Goal: Manage account settings

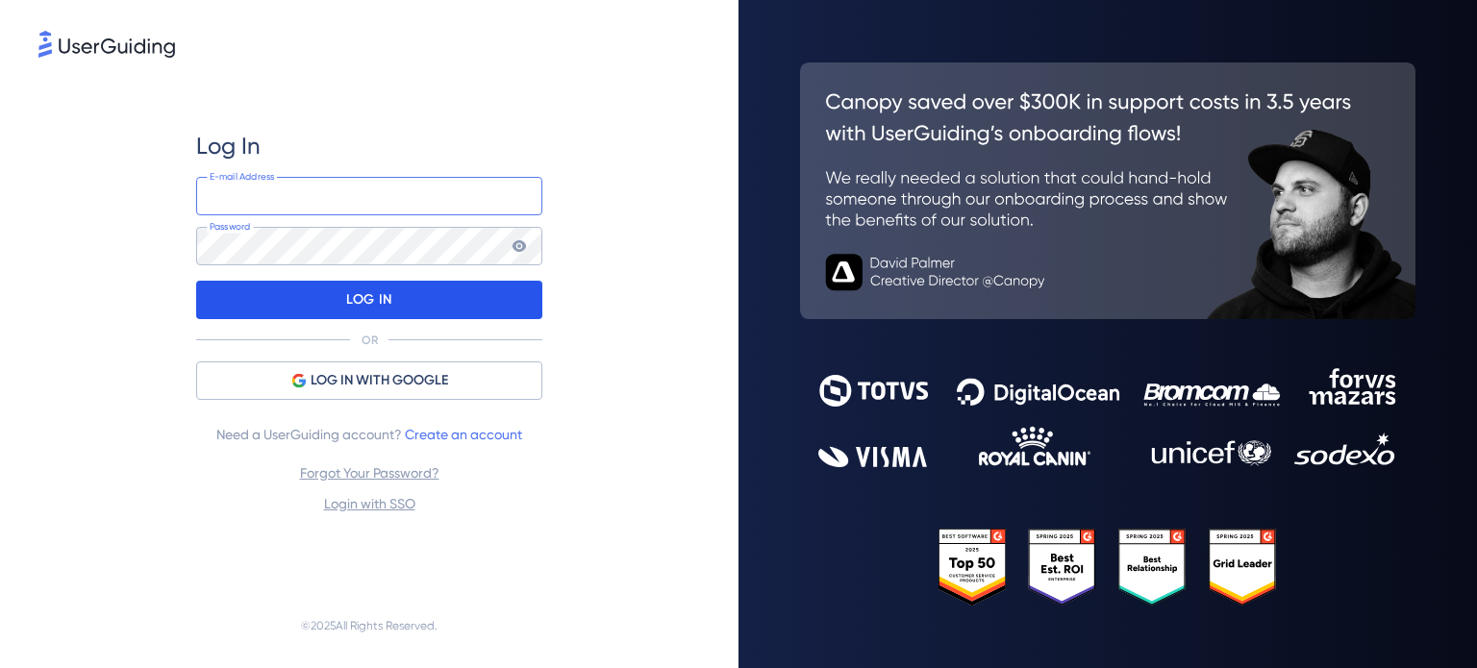
type input "[PERSON_NAME][EMAIL_ADDRESS][DOMAIN_NAME]"
click at [439, 292] on div "LOG IN" at bounding box center [369, 300] width 346 height 38
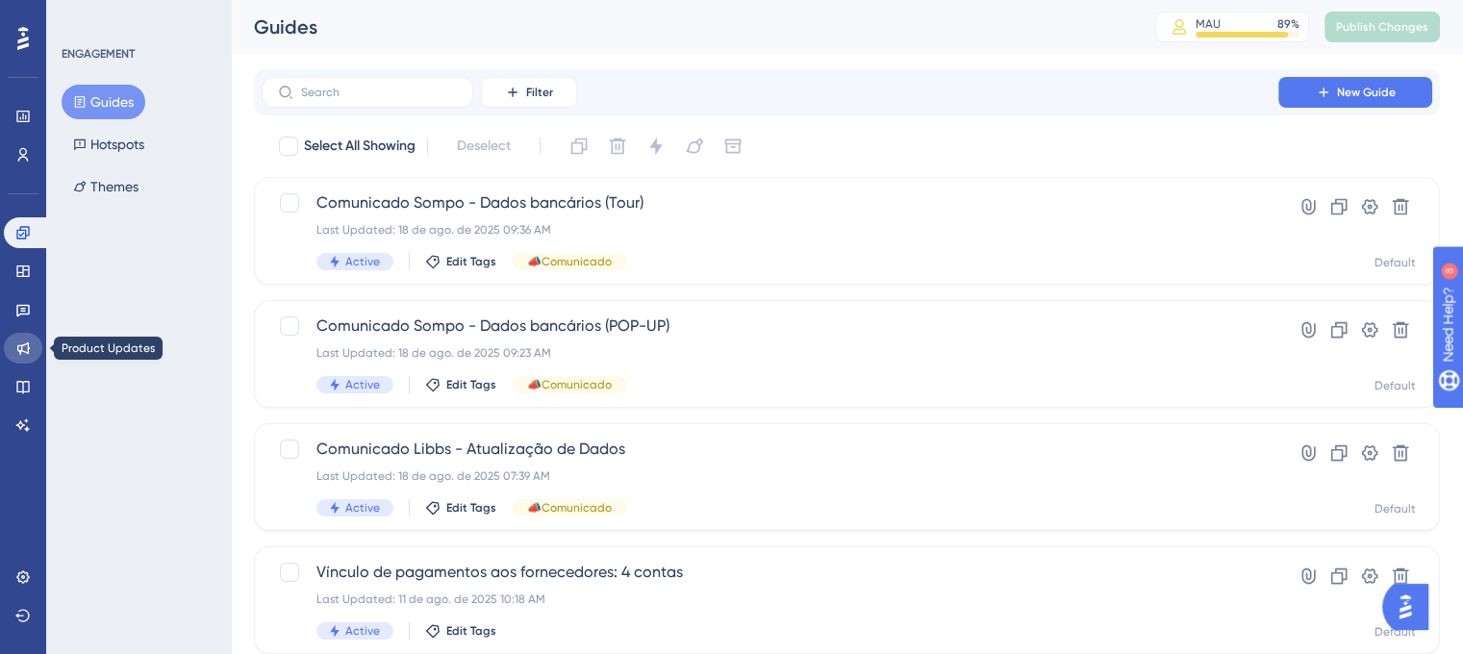
click at [30, 353] on icon at bounding box center [22, 347] width 15 height 15
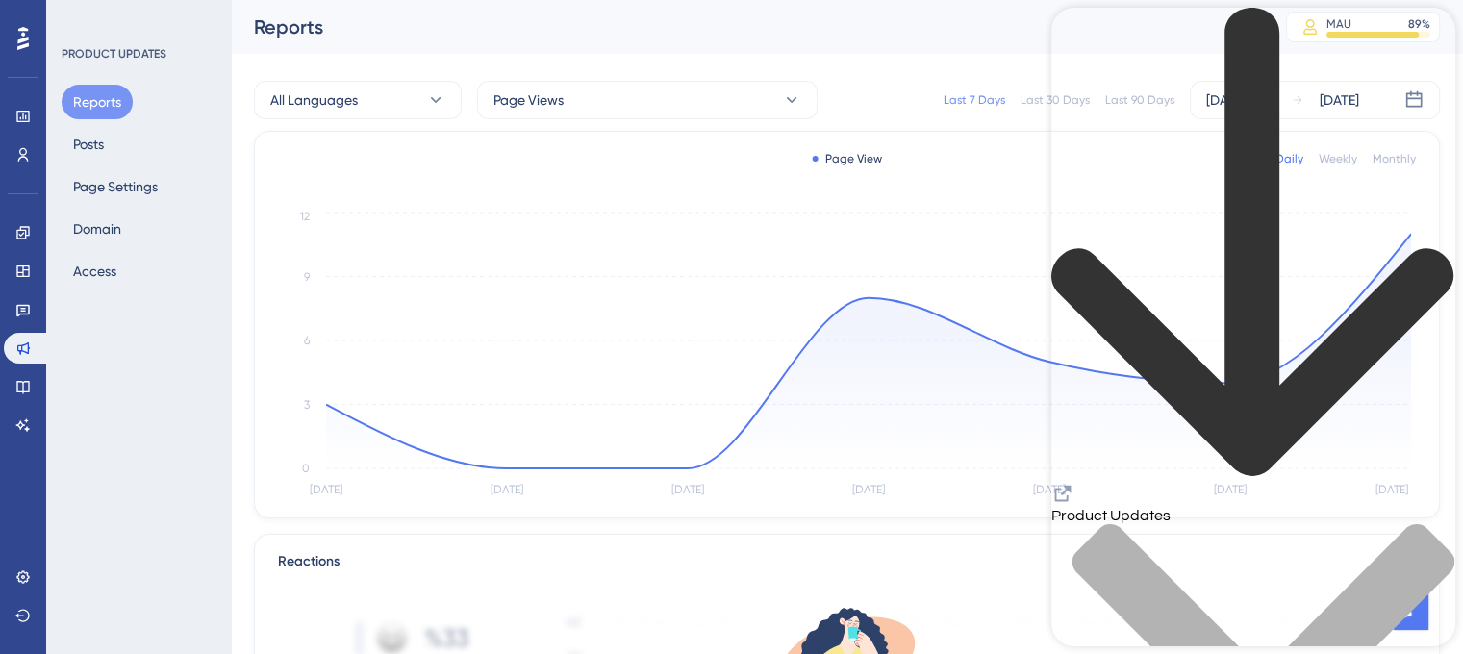
click at [1071, 486] on icon "Resource Center Header" at bounding box center [1063, 494] width 16 height 16
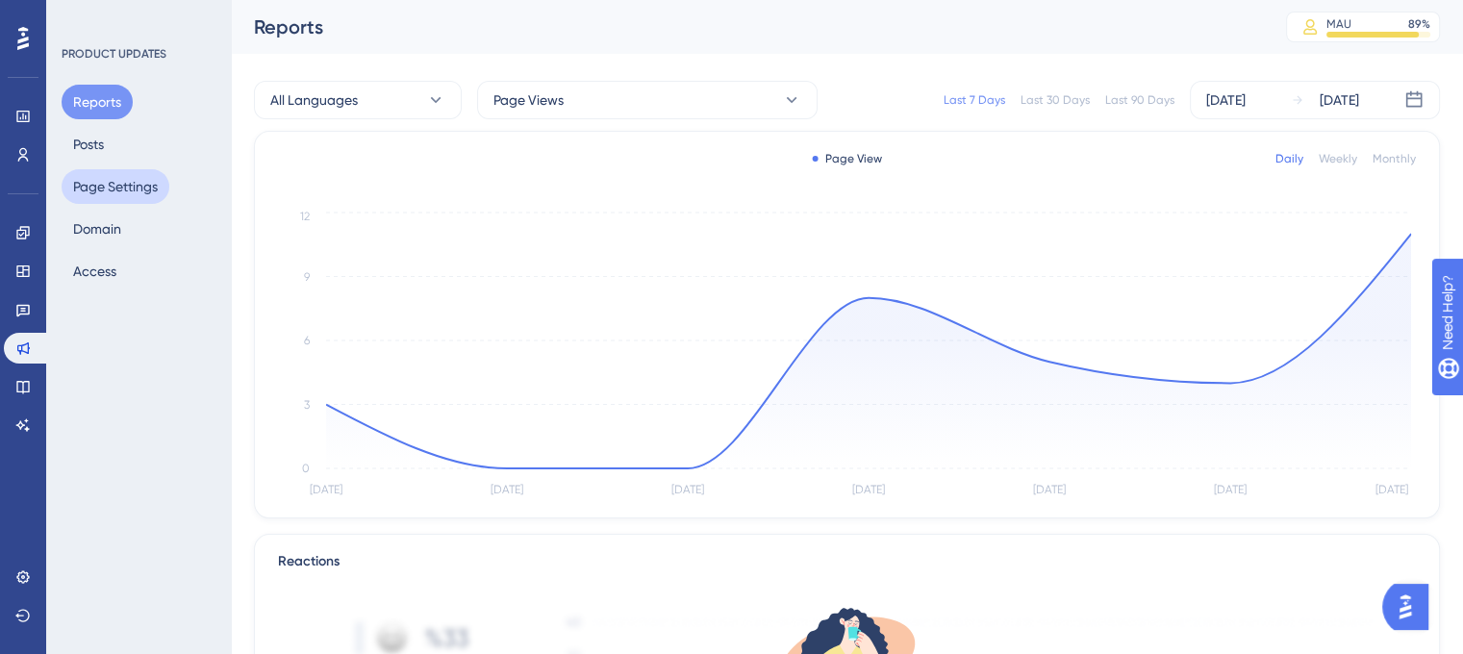
click at [123, 192] on button "Page Settings" at bounding box center [116, 186] width 108 height 35
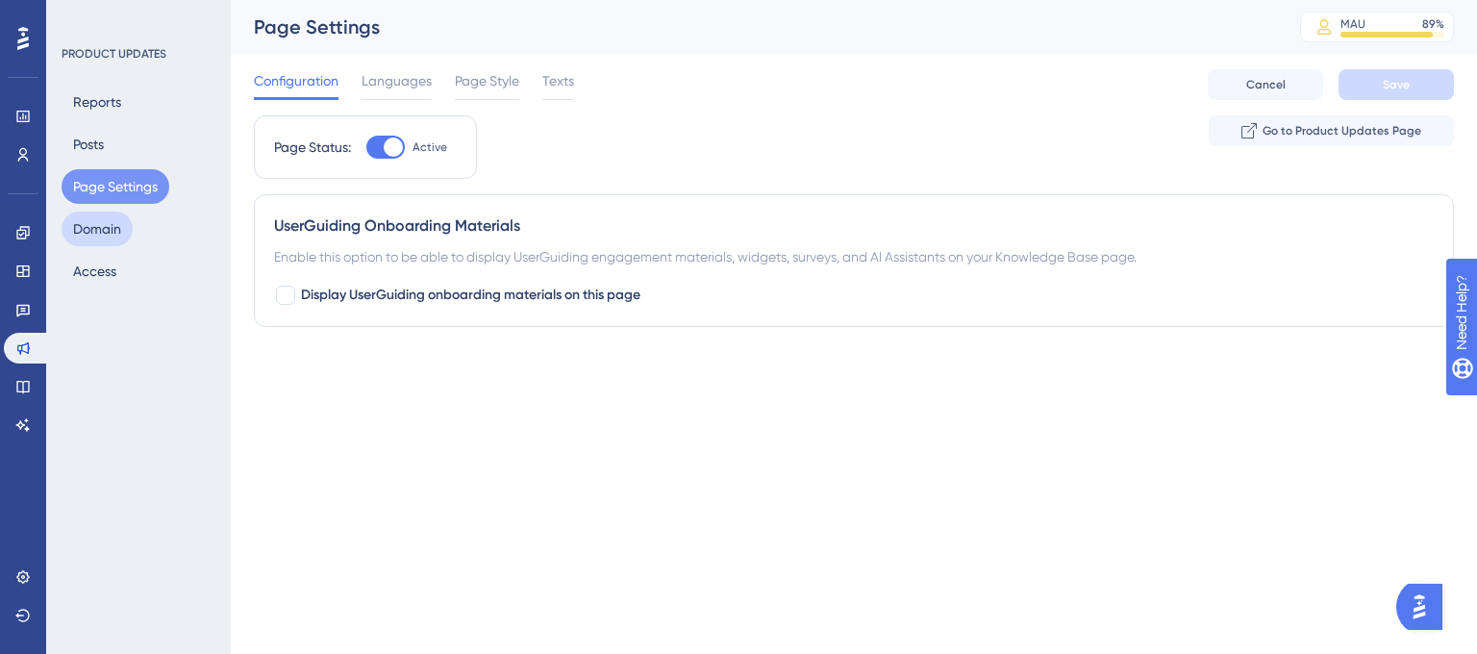
click at [100, 230] on button "Domain" at bounding box center [97, 229] width 71 height 35
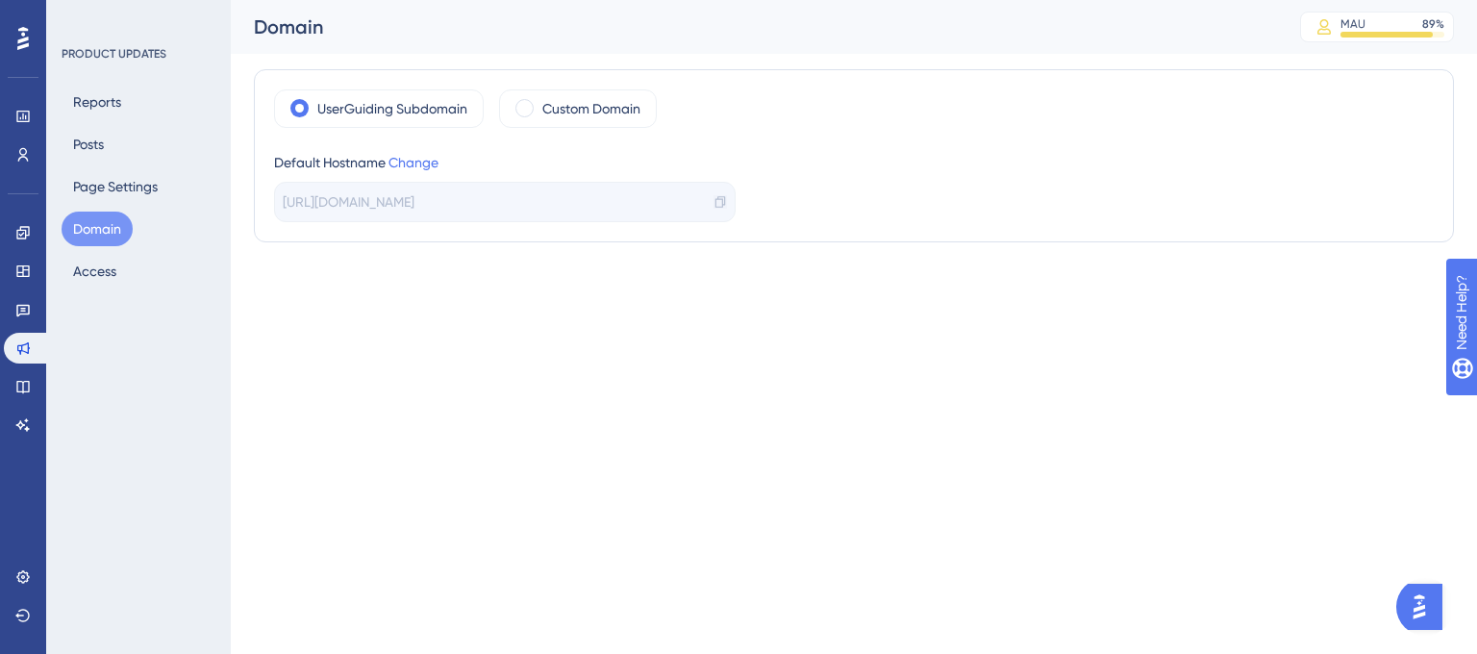
click at [714, 200] on icon at bounding box center [720, 201] width 13 height 13
